Goal: Register for event/course

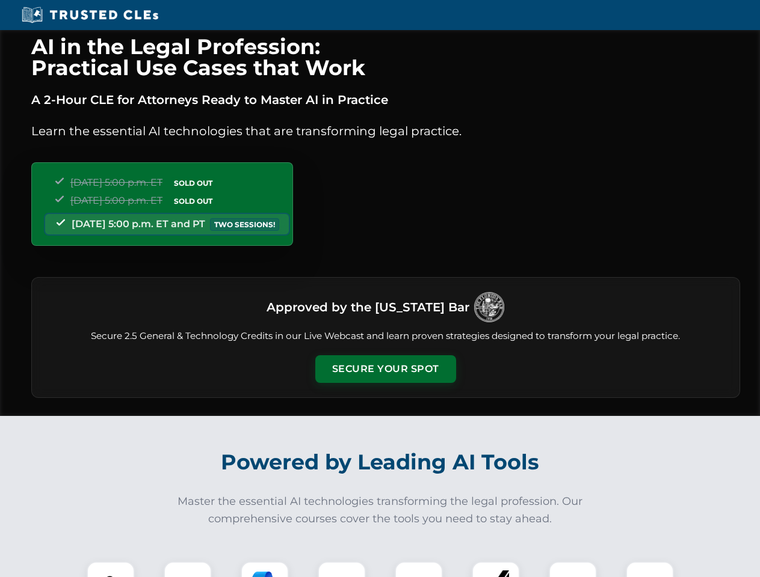
click at [385, 369] on button "Secure Your Spot" at bounding box center [385, 369] width 141 height 28
click at [111, 570] on img at bounding box center [110, 585] width 35 height 35
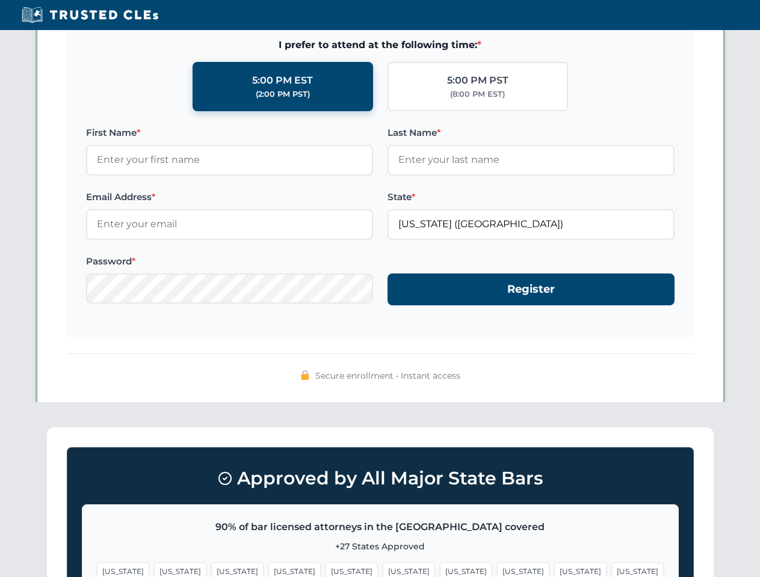
click at [440, 570] on span "[US_STATE]" at bounding box center [466, 571] width 52 height 17
click at [554, 570] on span "[US_STATE]" at bounding box center [580, 571] width 52 height 17
